Goal: Check status: Check status

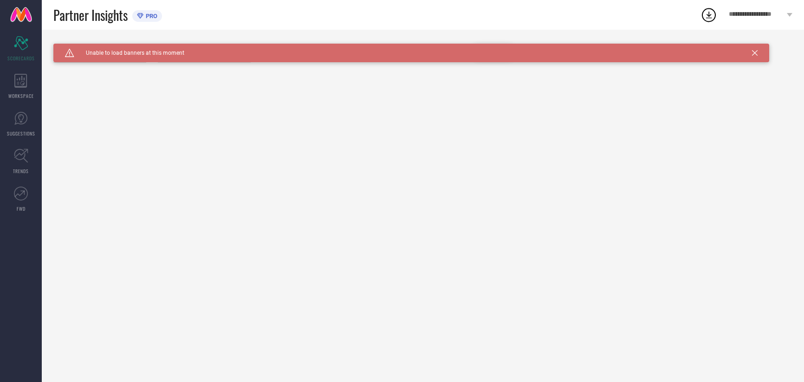
type input "All"
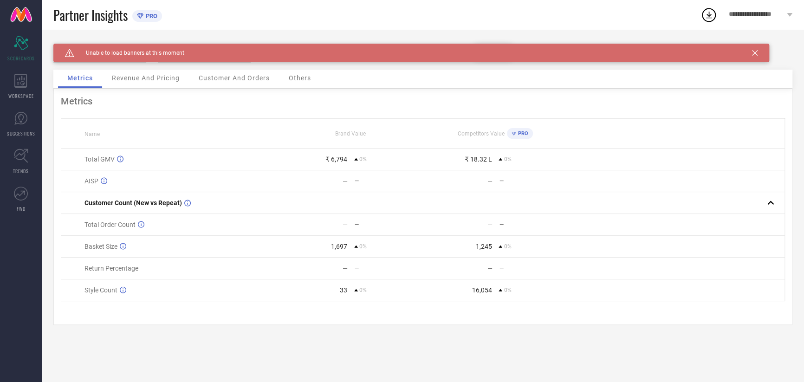
click at [757, 51] on div "Caution Created with Sketch. Unable to load banners at this moment" at bounding box center [411, 53] width 716 height 19
click at [755, 53] on icon at bounding box center [755, 53] width 6 height 6
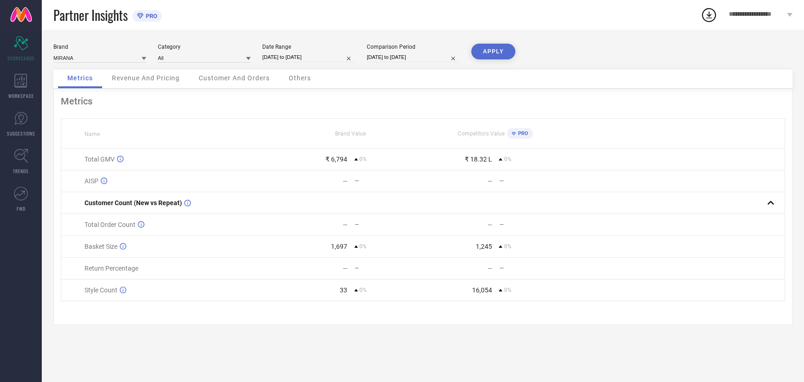
select select "9"
select select "2025"
select select "10"
select select "2025"
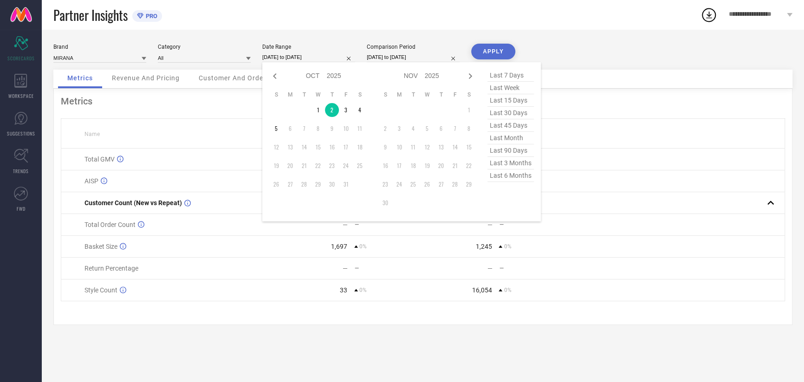
click at [327, 59] on input "02-10-2025 to 02-10-2025" at bounding box center [308, 57] width 93 height 10
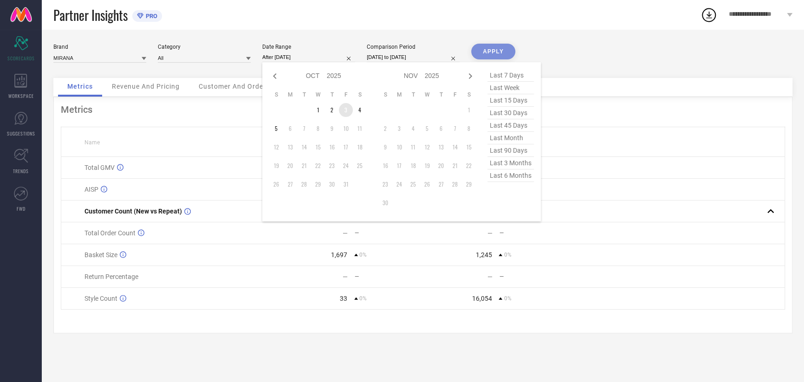
click at [344, 116] on td "3" at bounding box center [346, 110] width 14 height 14
type input "03-10-2025 to 03-10-2025"
drag, startPoint x: 344, startPoint y: 116, endPoint x: 349, endPoint y: 111, distance: 6.9
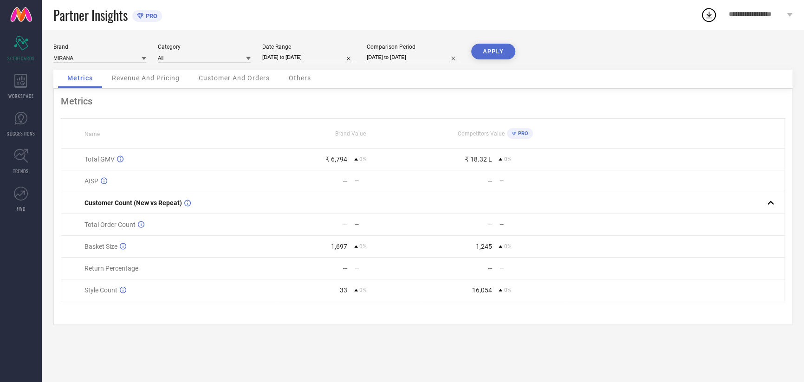
click at [381, 58] on input "02-10-2025 to 02-10-2025" at bounding box center [413, 57] width 93 height 10
select select "9"
select select "2025"
select select "10"
select select "2025"
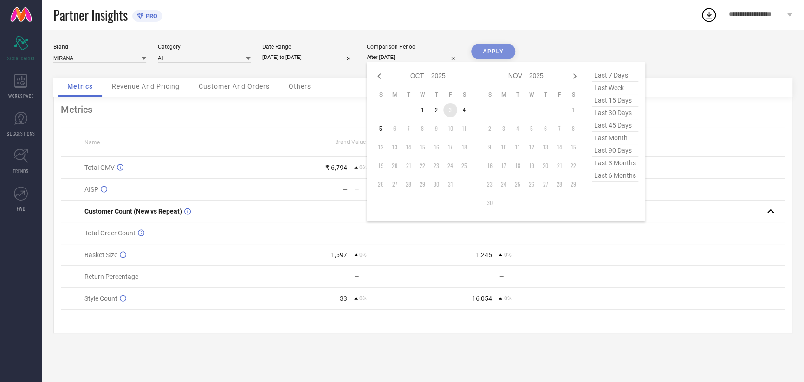
click at [445, 113] on td "3" at bounding box center [450, 110] width 14 height 14
type input "03-10-2025 to 03-10-2025"
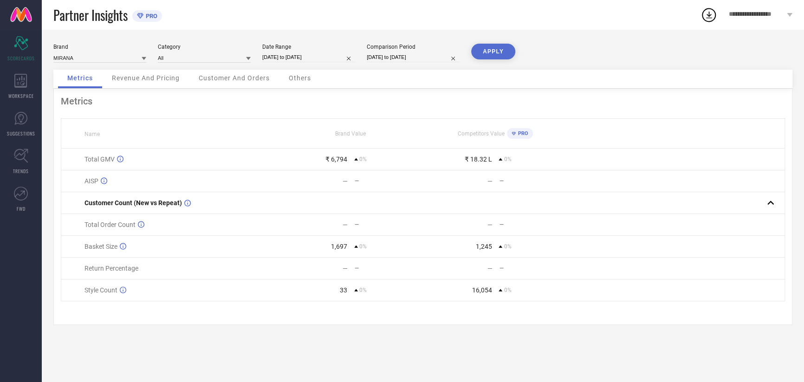
click at [488, 52] on button "APPLY" at bounding box center [493, 52] width 44 height 16
click at [295, 59] on input "03-10-2025 to 03-10-2025" at bounding box center [308, 57] width 93 height 10
select select "9"
select select "2025"
select select "10"
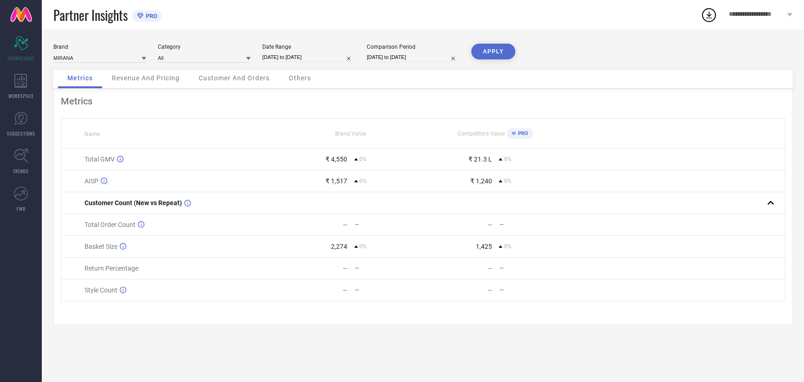
select select "2025"
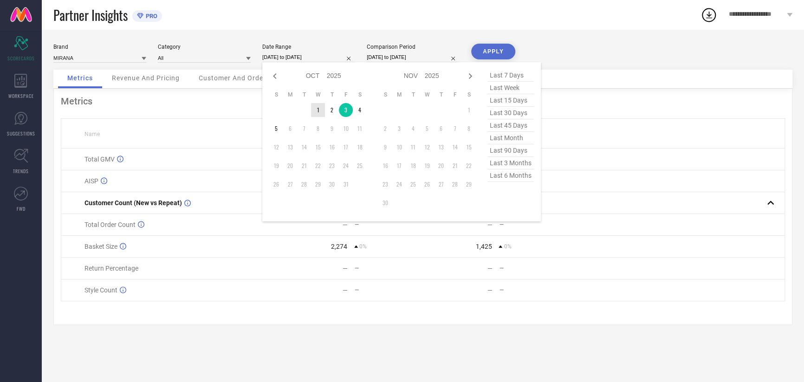
type input "After 01-10-2025"
drag, startPoint x: 322, startPoint y: 109, endPoint x: 355, endPoint y: 97, distance: 35.1
click at [322, 109] on td "1" at bounding box center [318, 110] width 14 height 14
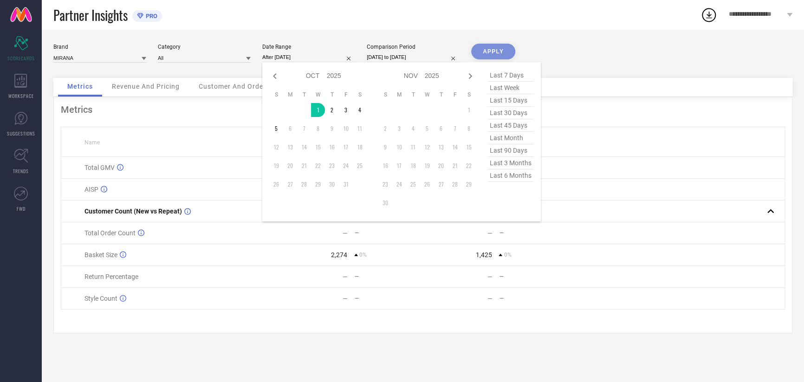
click at [401, 54] on input "03-10-2025 to 03-10-2025" at bounding box center [413, 57] width 93 height 10
select select "9"
select select "2025"
select select "10"
select select "2025"
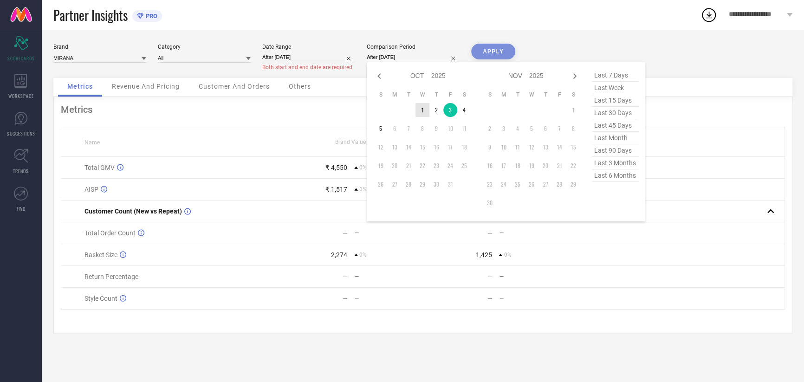
click at [421, 108] on td "1" at bounding box center [422, 110] width 14 height 14
type input "01-10-2025 to 01-10-2025"
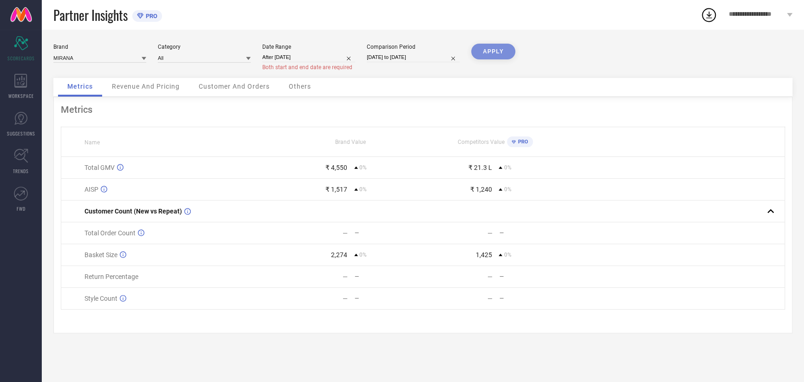
click at [482, 52] on div "APPLY" at bounding box center [493, 61] width 44 height 34
click at [311, 60] on input "After 01-10-2025" at bounding box center [308, 57] width 93 height 10
select select "9"
select select "2025"
select select "10"
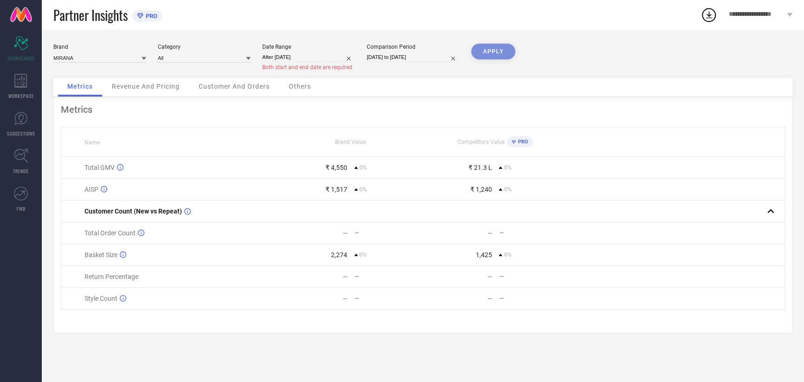
select select "2025"
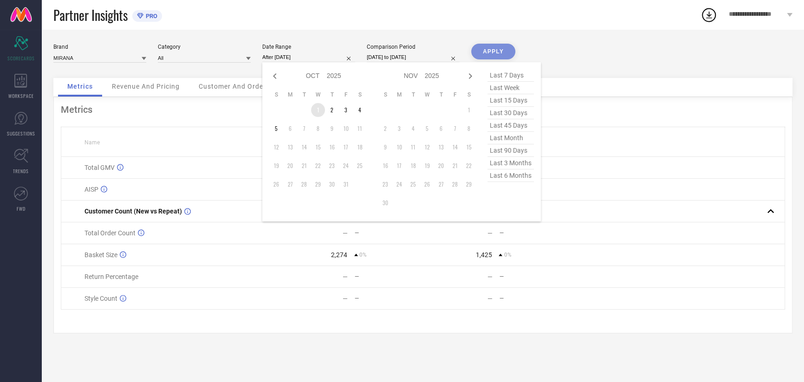
type input "01-10-2025 to 01-10-2025"
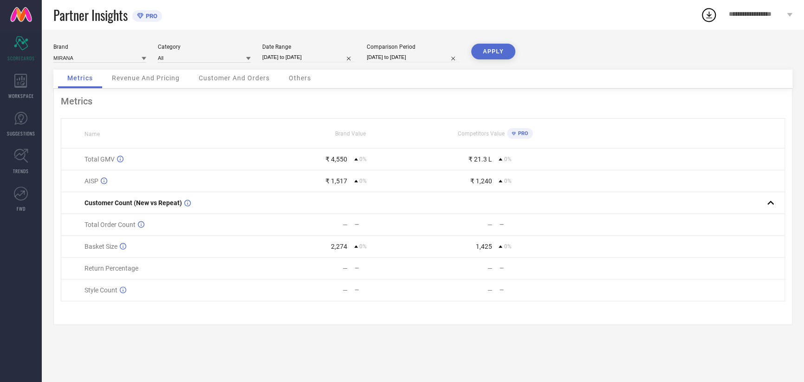
click at [493, 52] on button "APPLY" at bounding box center [493, 52] width 44 height 16
click at [300, 58] on input "01-10-2025 to 01-10-2025" at bounding box center [308, 57] width 93 height 10
select select "9"
select select "2025"
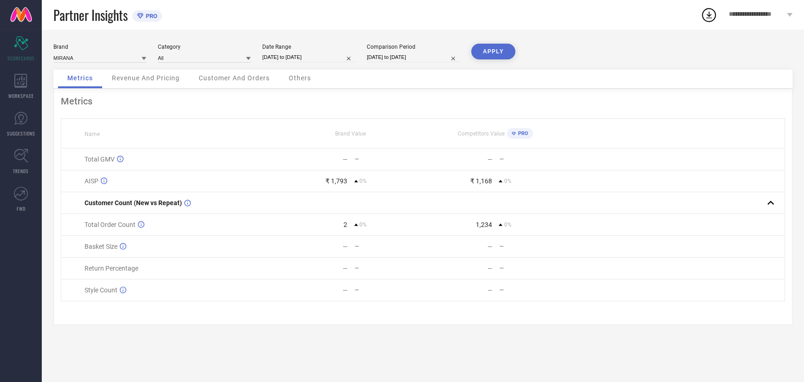
select select "10"
select select "2025"
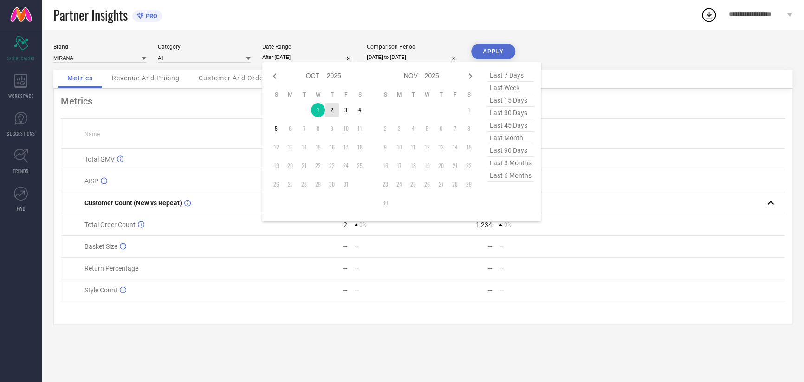
click at [335, 113] on td "2" at bounding box center [332, 110] width 14 height 14
type input "02-10-2025 to 02-10-2025"
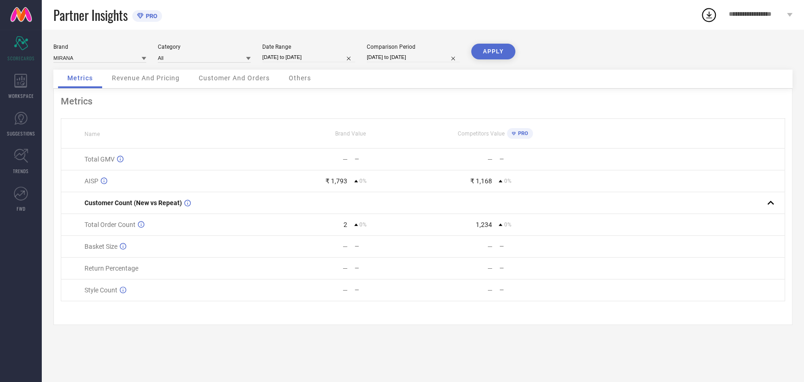
click at [398, 62] on input "01-10-2025 to 01-10-2025" at bounding box center [413, 57] width 93 height 10
select select "9"
select select "2025"
select select "10"
select select "2025"
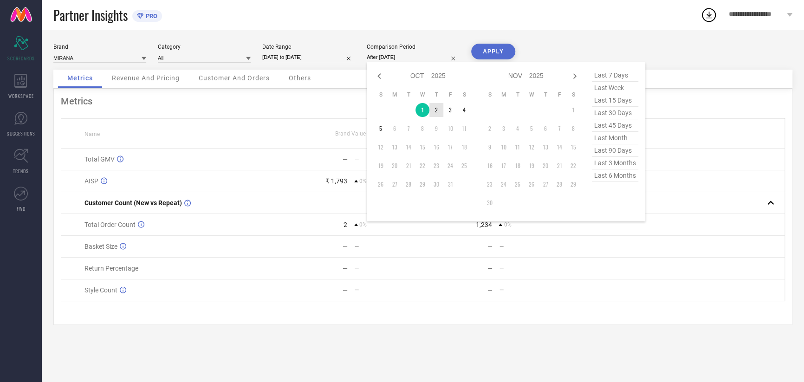
click at [437, 113] on td "2" at bounding box center [436, 110] width 14 height 14
type input "02-10-2025 to 02-10-2025"
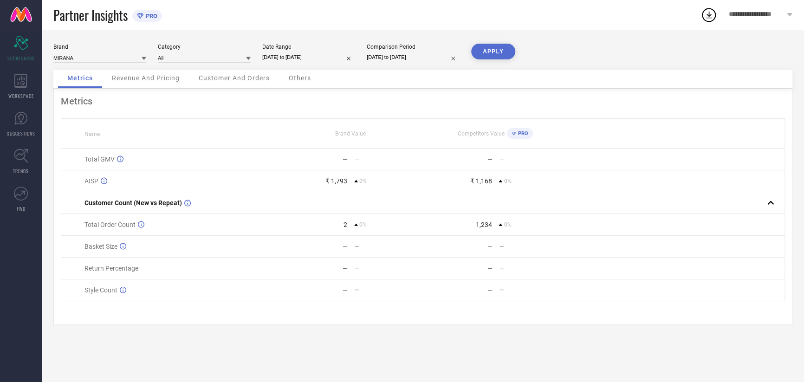
click at [500, 54] on button "APPLY" at bounding box center [493, 52] width 44 height 16
select select "9"
select select "2025"
select select "10"
select select "2025"
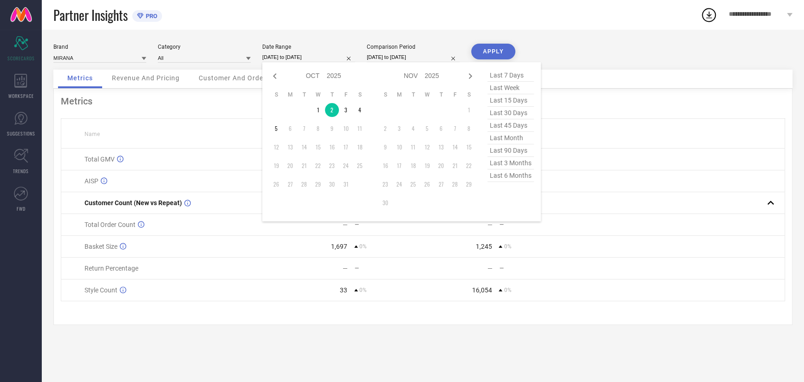
click at [298, 55] on input "02-10-2025 to 02-10-2025" at bounding box center [308, 57] width 93 height 10
click at [345, 111] on td "3" at bounding box center [346, 110] width 14 height 14
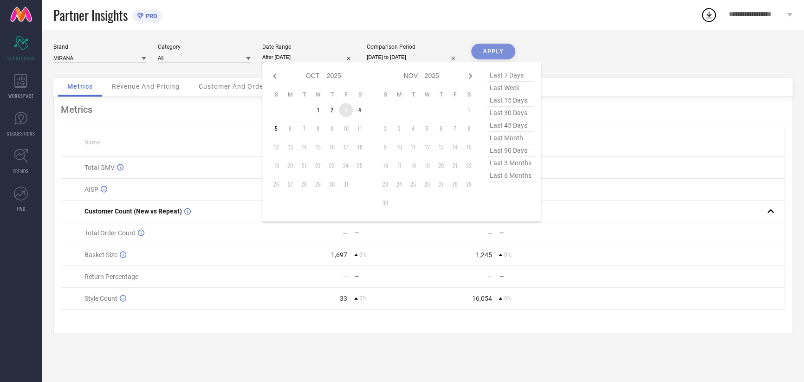
type input "03-10-2025 to 03-10-2025"
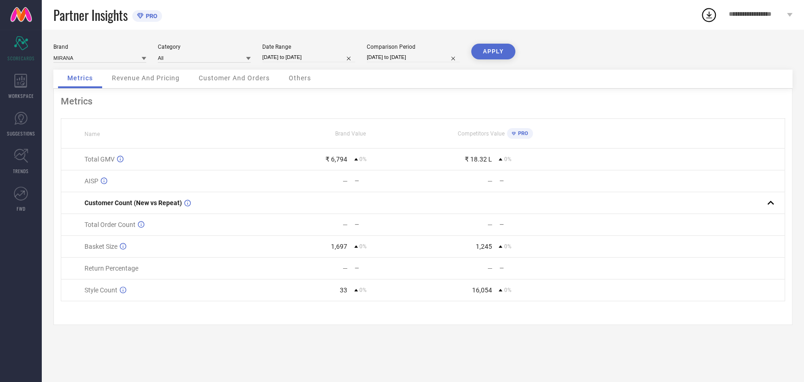
select select "9"
select select "2025"
select select "10"
select select "2025"
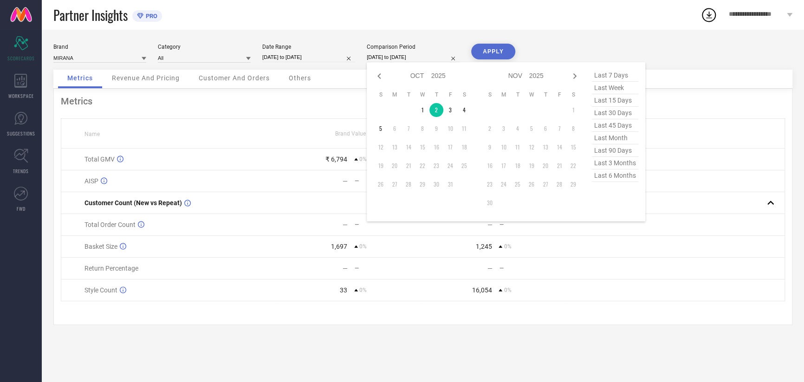
click at [400, 59] on input "02-10-2025 to 02-10-2025" at bounding box center [413, 57] width 93 height 10
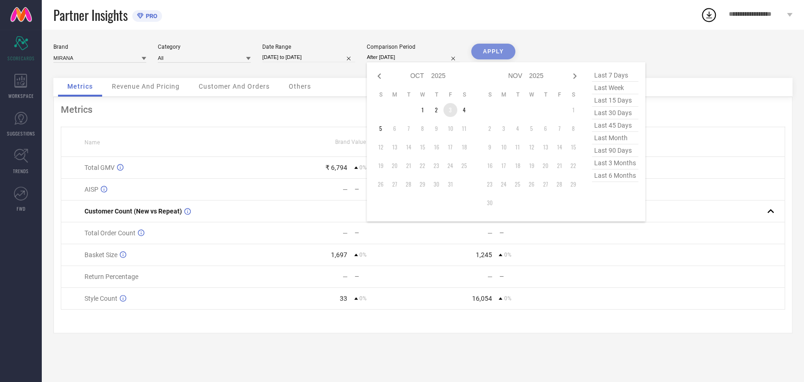
click at [446, 113] on td "3" at bounding box center [450, 110] width 14 height 14
type input "03-10-2025 to 03-10-2025"
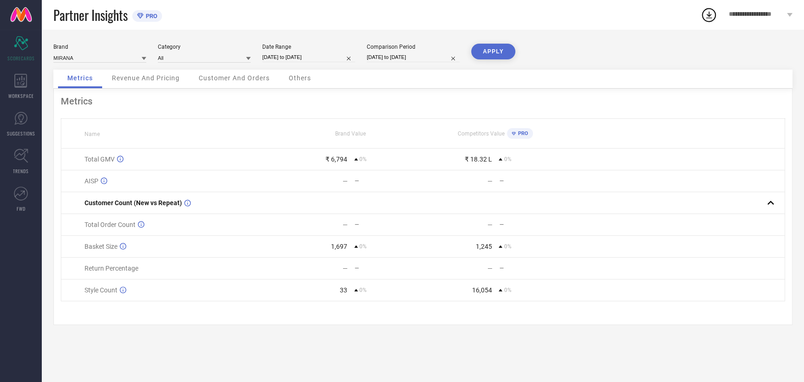
click at [492, 47] on button "APPLY" at bounding box center [493, 52] width 44 height 16
click at [297, 62] on input "03-10-2025 to 03-10-2025" at bounding box center [308, 57] width 93 height 10
select select "9"
select select "2025"
select select "10"
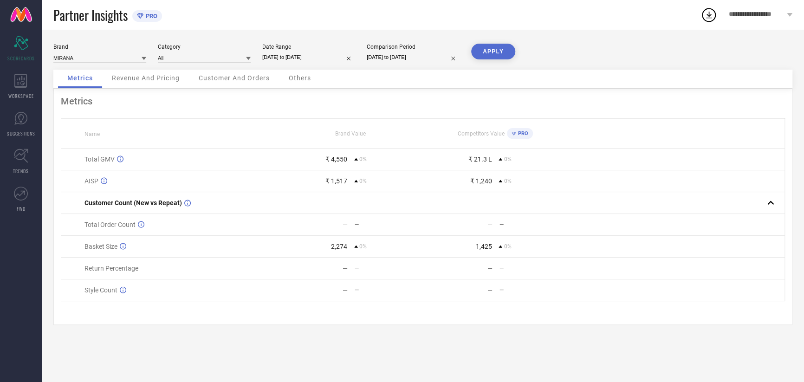
select select "2025"
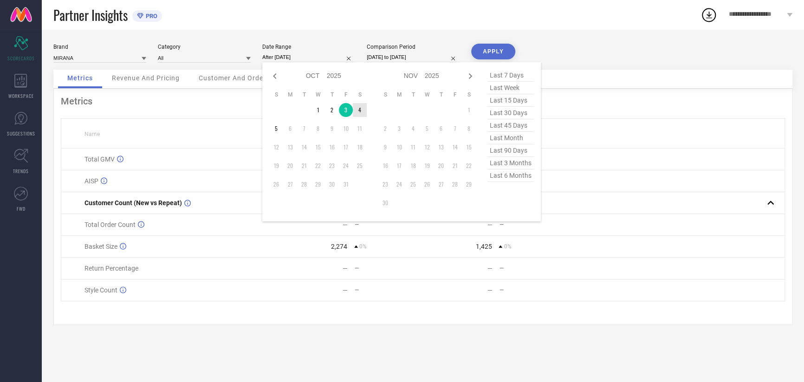
click at [359, 108] on td "4" at bounding box center [360, 110] width 14 height 14
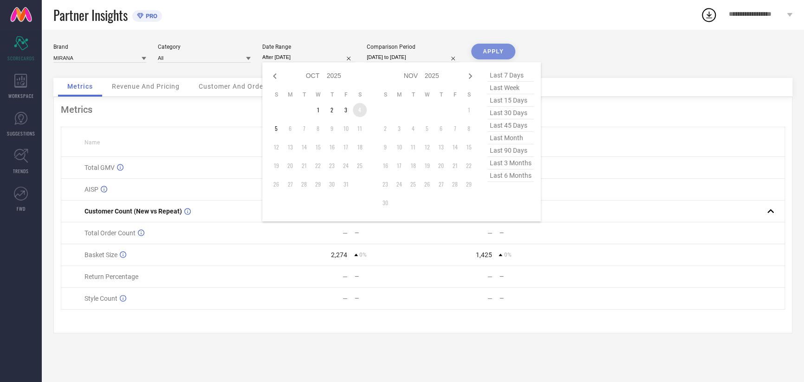
type input "04-10-2025 to 04-10-2025"
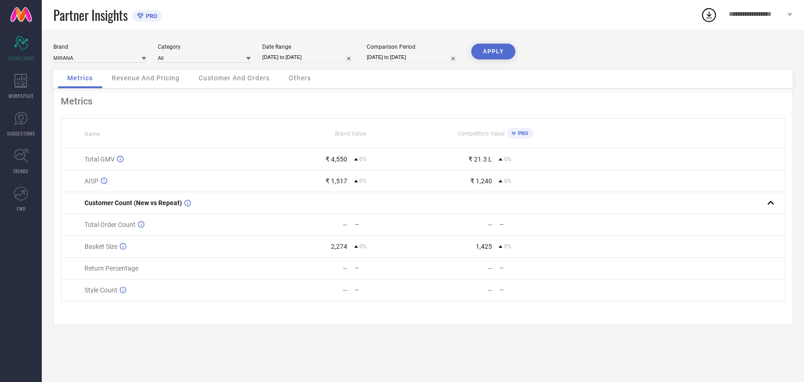
select select "9"
select select "2025"
select select "10"
select select "2025"
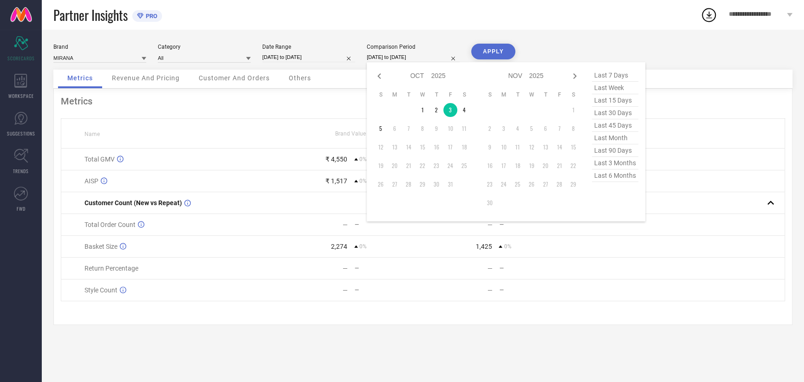
click at [390, 58] on input "03-10-2025 to 03-10-2025" at bounding box center [413, 57] width 93 height 10
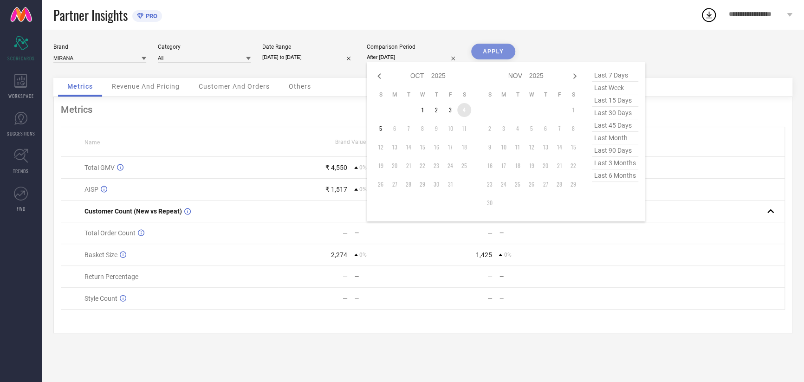
click at [464, 112] on td "4" at bounding box center [464, 110] width 14 height 14
type input "04-10-2025 to 04-10-2025"
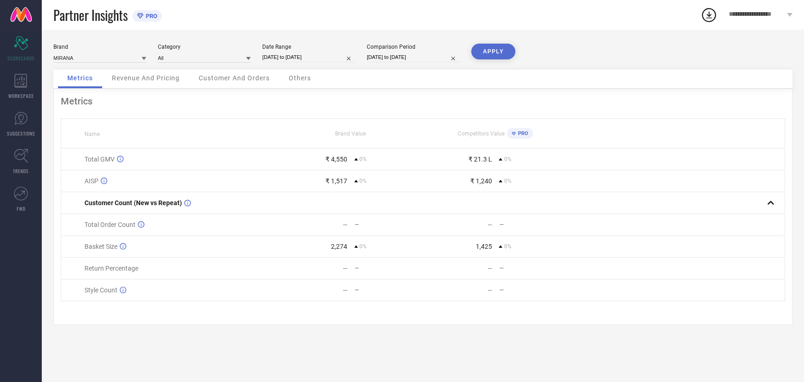
click at [489, 56] on button "APPLY" at bounding box center [493, 52] width 44 height 16
click at [278, 58] on input "04-10-2025 to 04-10-2025" at bounding box center [308, 57] width 93 height 10
select select "9"
select select "2025"
select select "10"
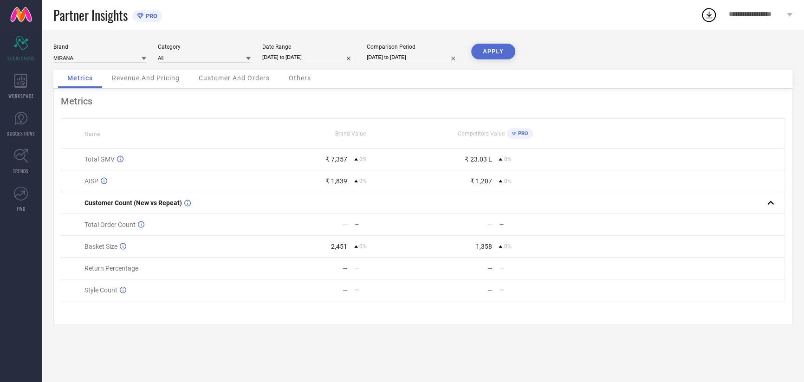
select select "2025"
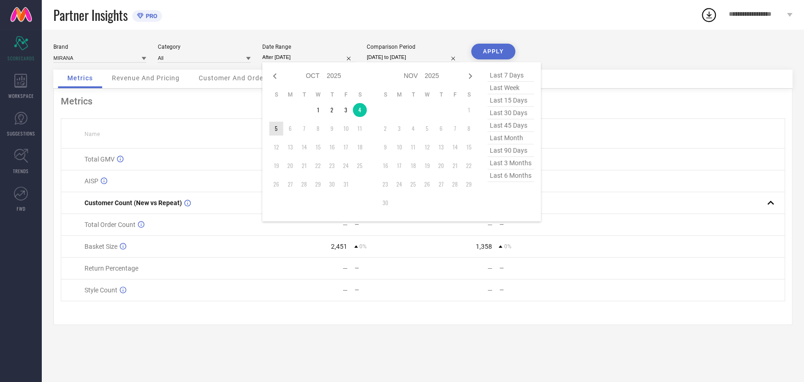
click at [277, 131] on td "5" at bounding box center [276, 129] width 14 height 14
type input "05-10-2025 to 05-10-2025"
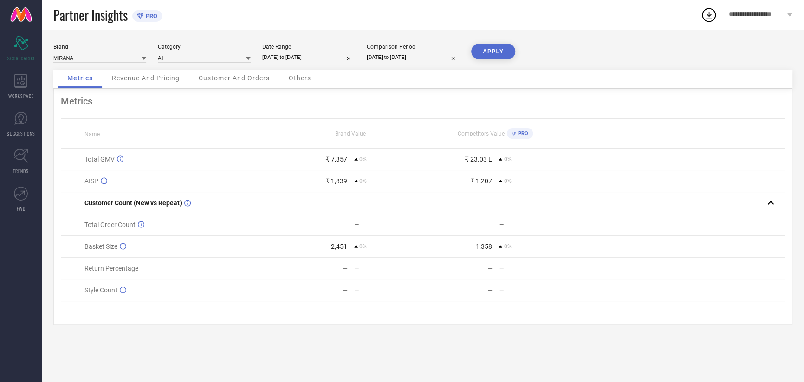
click at [430, 54] on input "04-10-2025 to 04-10-2025" at bounding box center [413, 57] width 93 height 10
select select "9"
select select "2025"
select select "10"
select select "2025"
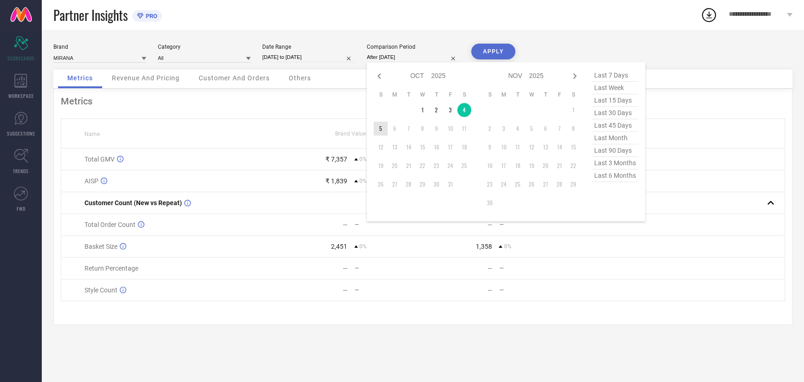
click at [385, 128] on td "5" at bounding box center [381, 129] width 14 height 14
type input "05-10-2025 to 05-10-2025"
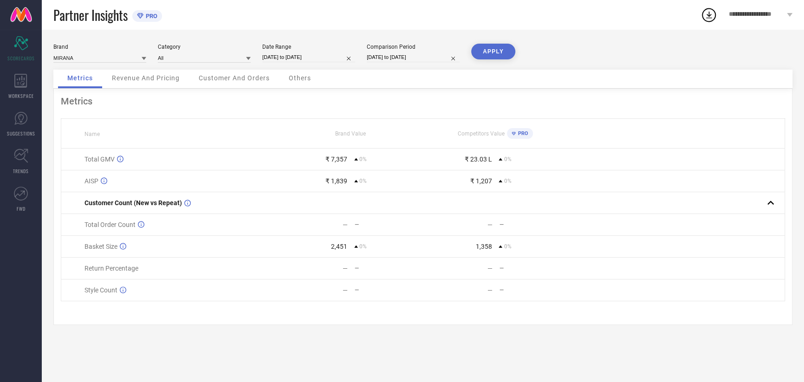
click at [497, 53] on button "APPLY" at bounding box center [493, 52] width 44 height 16
